Goal: Transaction & Acquisition: Purchase product/service

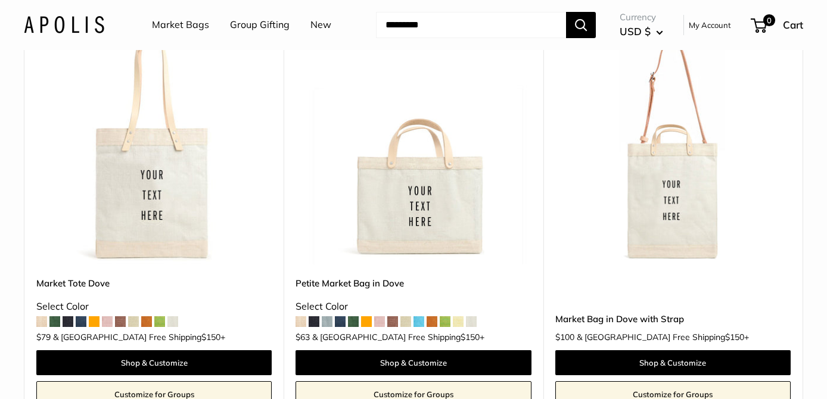
scroll to position [169, 0]
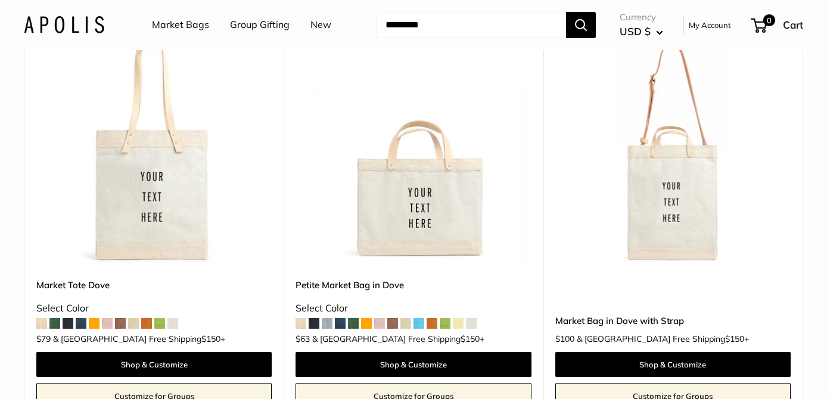
click at [0, 0] on img at bounding box center [0, 0] width 0 height 0
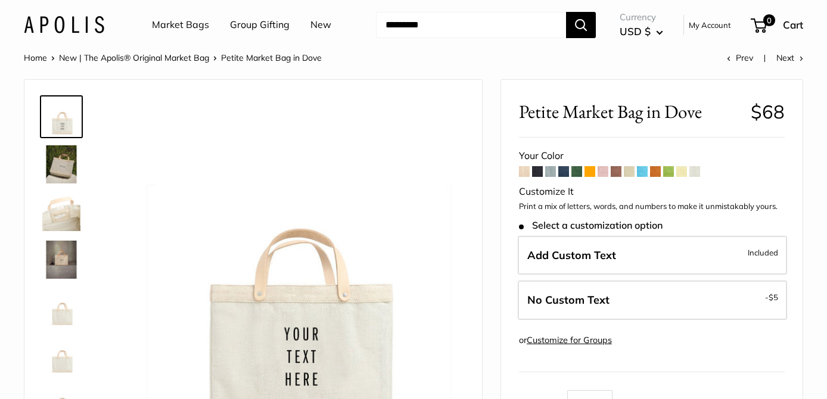
click at [61, 164] on img at bounding box center [61, 164] width 38 height 38
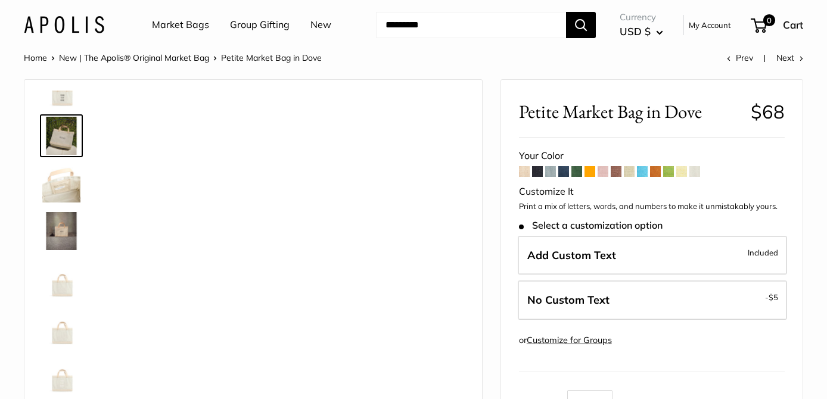
scroll to position [27, 0]
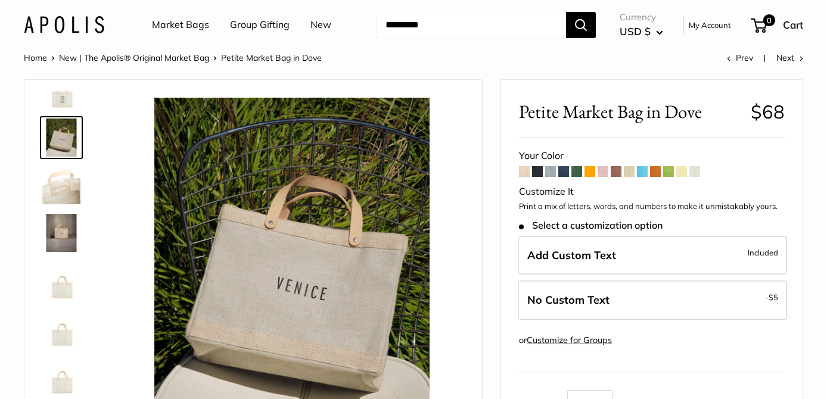
click at [63, 177] on img at bounding box center [61, 185] width 38 height 38
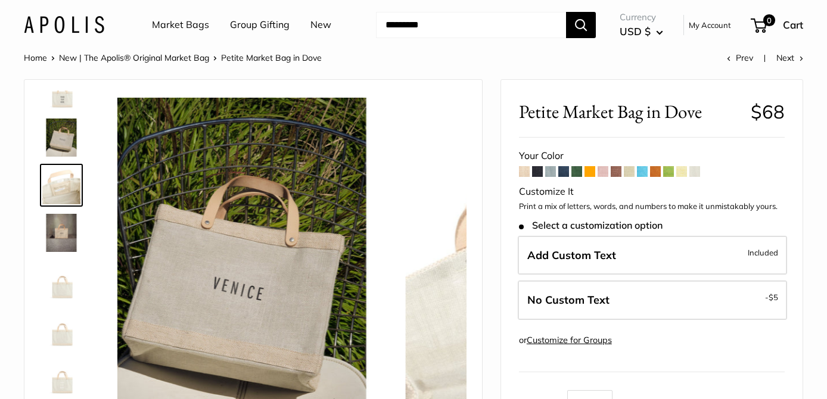
scroll to position [0, 0]
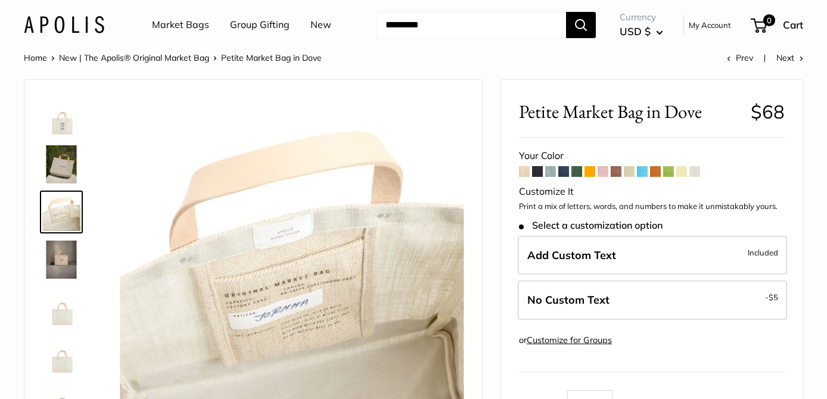
click at [64, 207] on img at bounding box center [61, 212] width 38 height 38
click at [58, 257] on img at bounding box center [61, 260] width 38 height 38
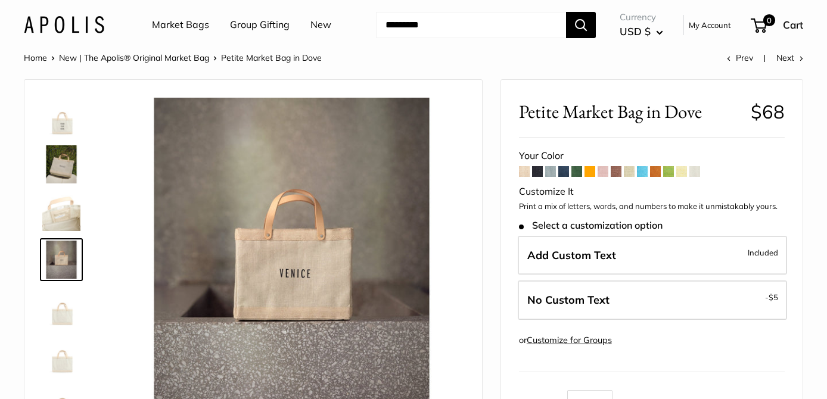
click at [64, 314] on img at bounding box center [61, 307] width 38 height 38
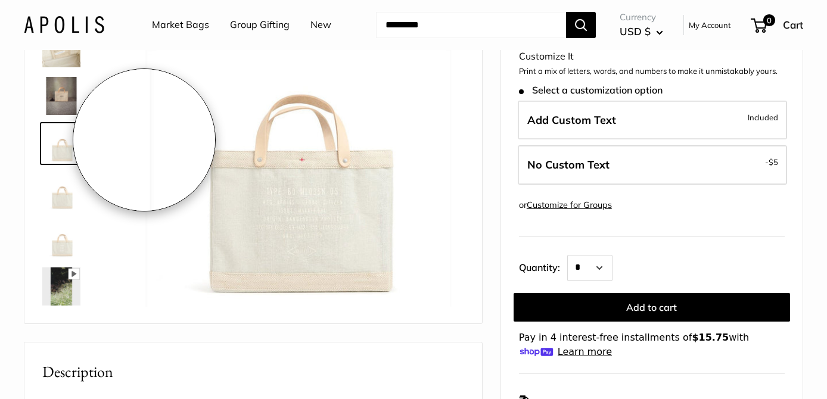
scroll to position [136, 0]
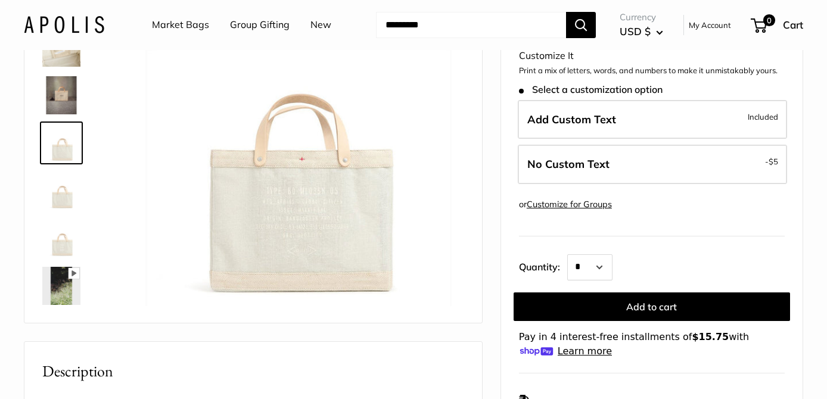
click at [61, 245] on img at bounding box center [61, 238] width 38 height 38
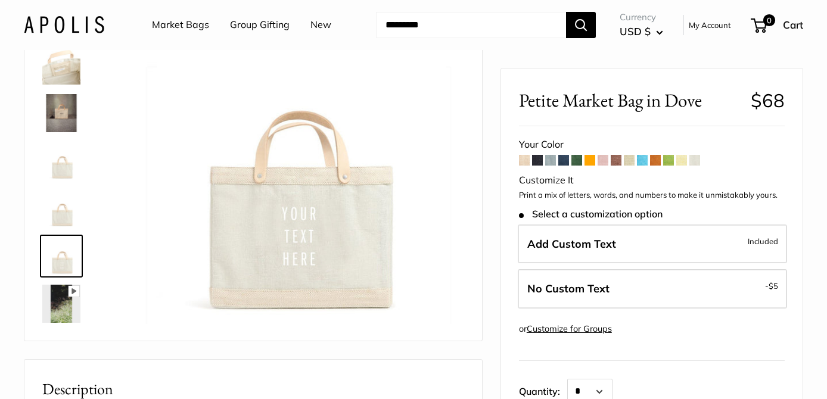
scroll to position [116, 0]
click at [603, 157] on span at bounding box center [603, 160] width 11 height 11
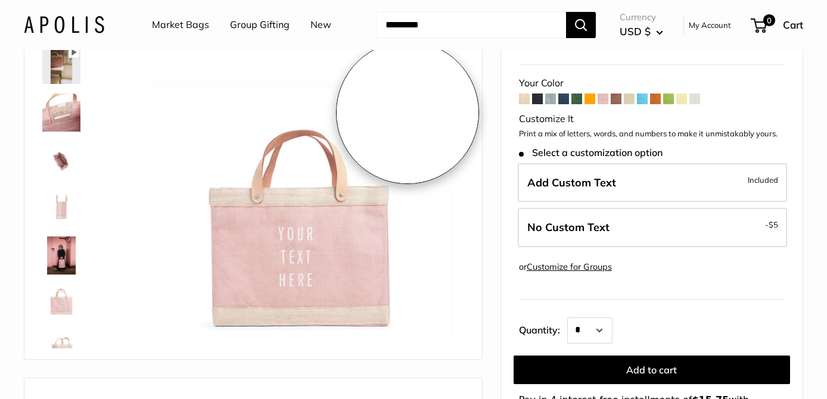
scroll to position [93, 0]
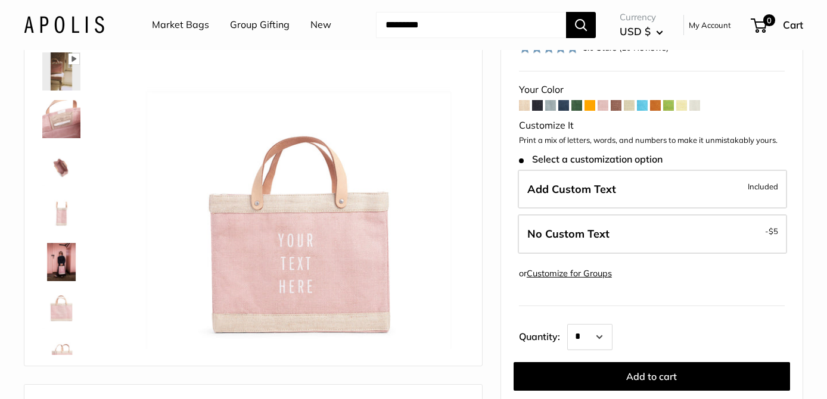
click at [58, 257] on img at bounding box center [61, 262] width 38 height 38
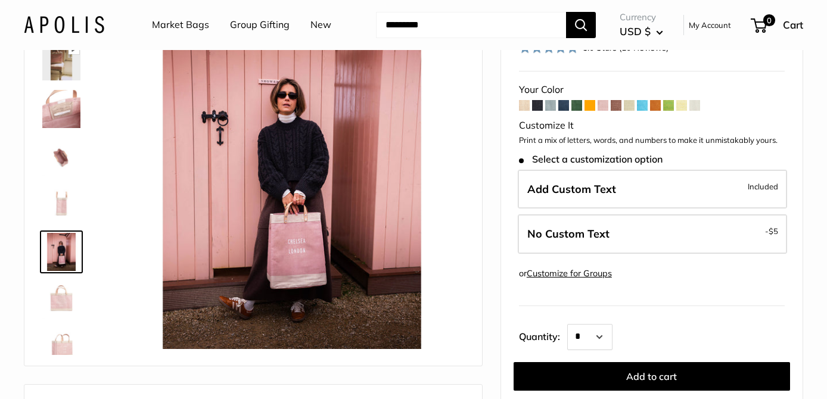
scroll to position [0, 0]
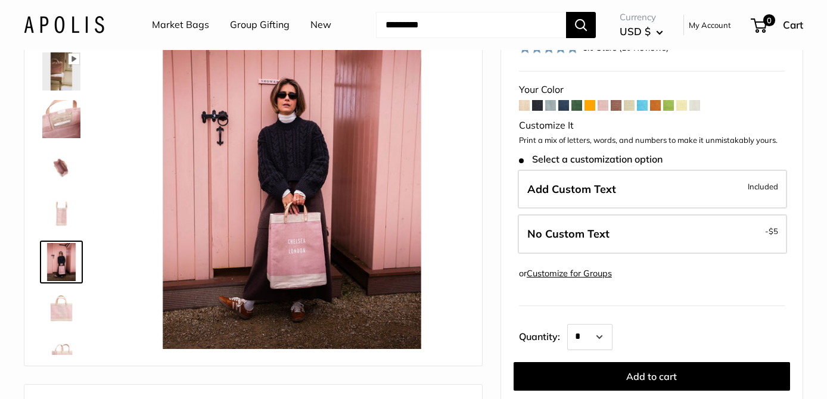
click at [63, 118] on img at bounding box center [61, 119] width 38 height 38
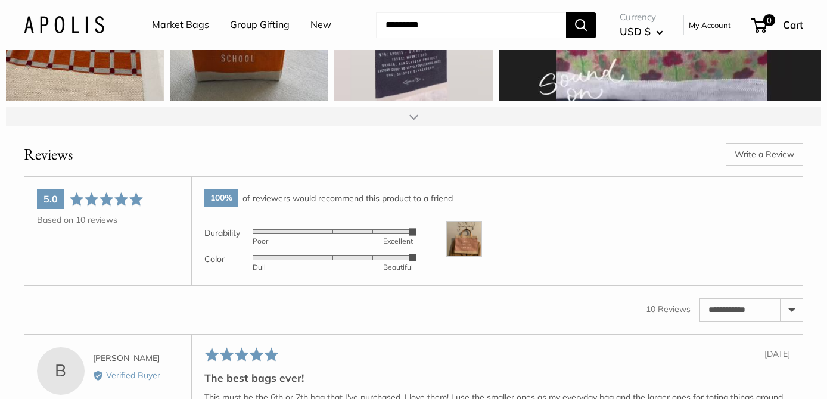
scroll to position [1682, 0]
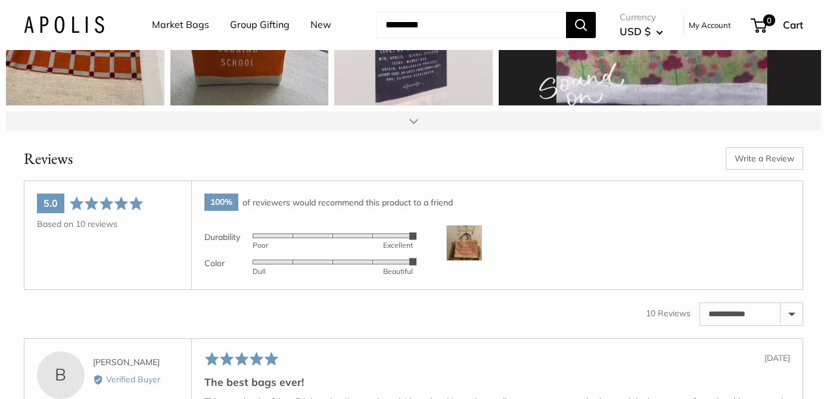
click at [470, 261] on img at bounding box center [464, 243] width 36 height 36
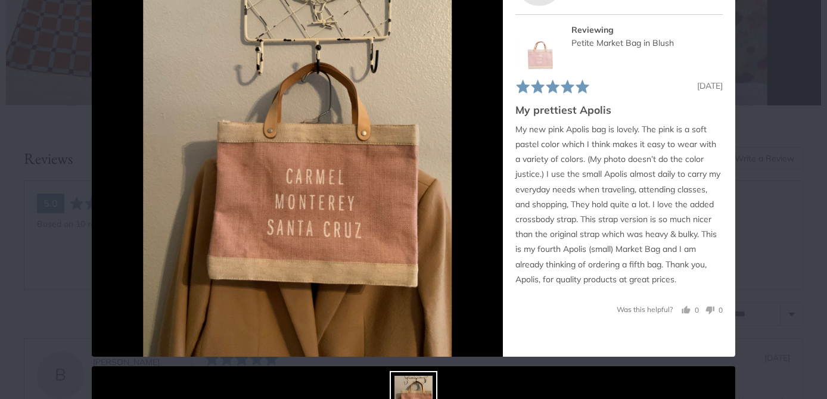
scroll to position [126, 0]
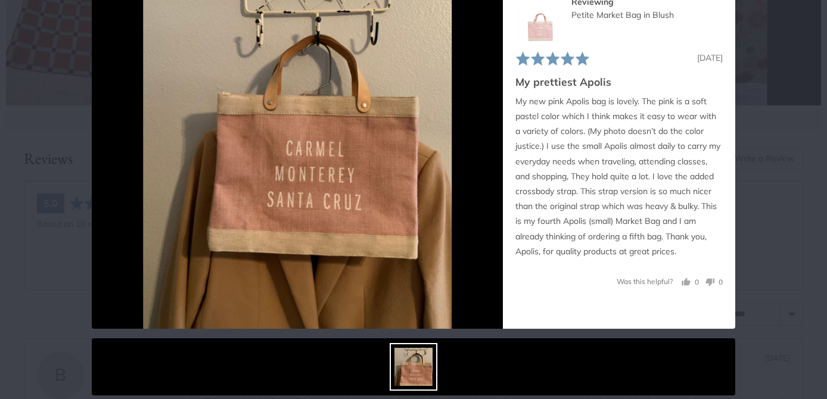
click at [408, 373] on div at bounding box center [414, 367] width 48 height 48
click at [424, 370] on div at bounding box center [414, 367] width 48 height 48
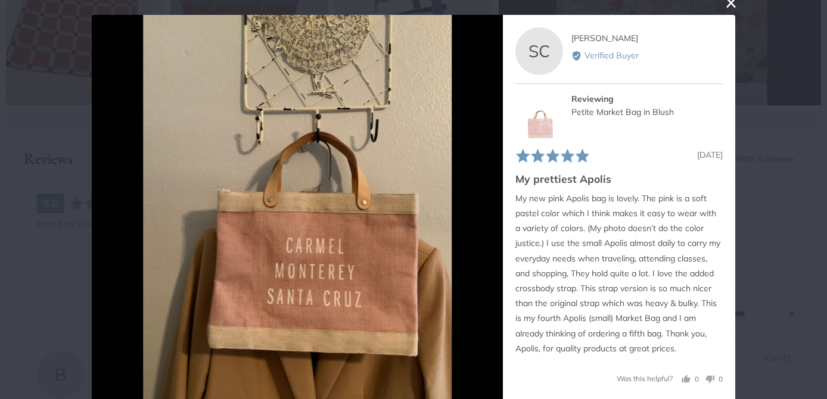
scroll to position [0, 0]
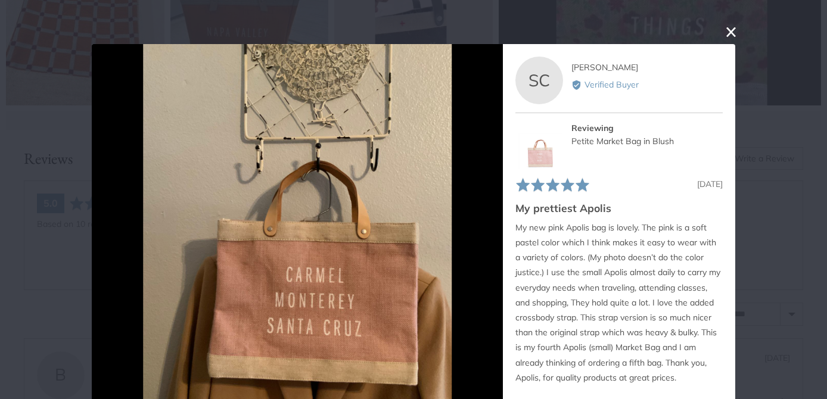
click at [734, 29] on button "close this modal window" at bounding box center [731, 31] width 14 height 14
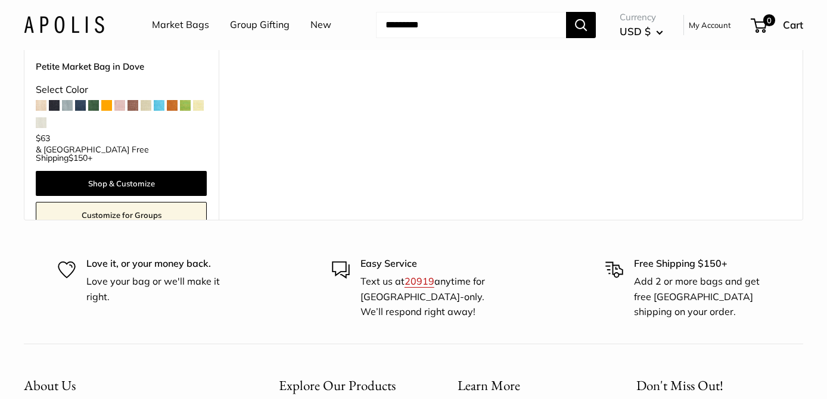
scroll to position [3871, 0]
